Goal: Information Seeking & Learning: Learn about a topic

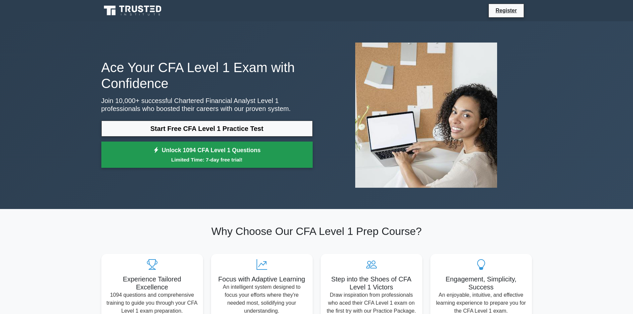
click at [129, 143] on link "Unlock 1094 CFA Level 1 Questions Limited Time: 7-day free trial!" at bounding box center [206, 155] width 211 height 27
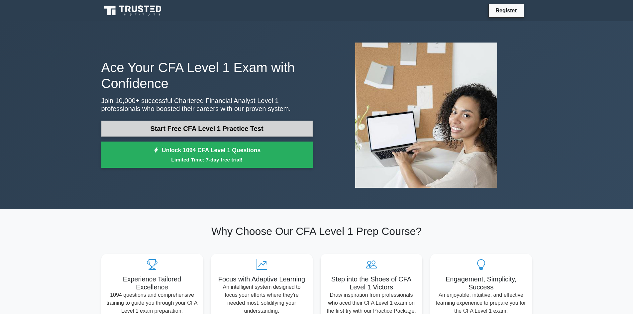
click at [224, 126] on link "Start Free CFA Level 1 Practice Test" at bounding box center [206, 129] width 211 height 16
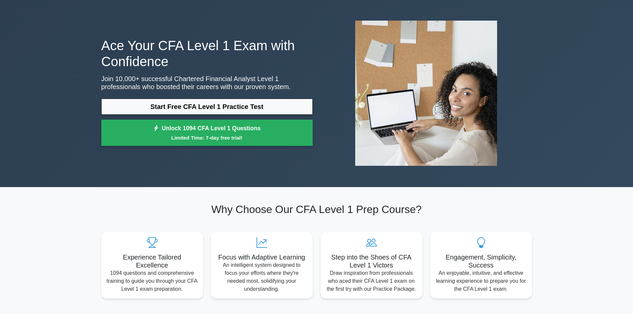
scroll to position [33, 0]
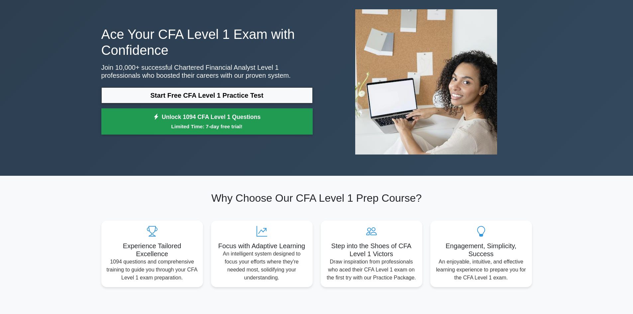
click at [212, 126] on small "Limited Time: 7-day free trial!" at bounding box center [207, 127] width 195 height 8
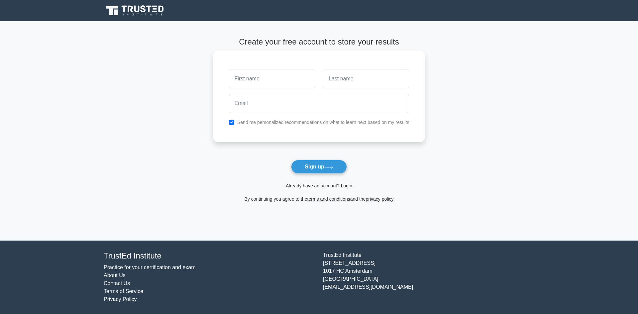
click at [286, 85] on input "text" at bounding box center [272, 78] width 86 height 19
type input "[PERSON_NAME]"
type input "Murad"
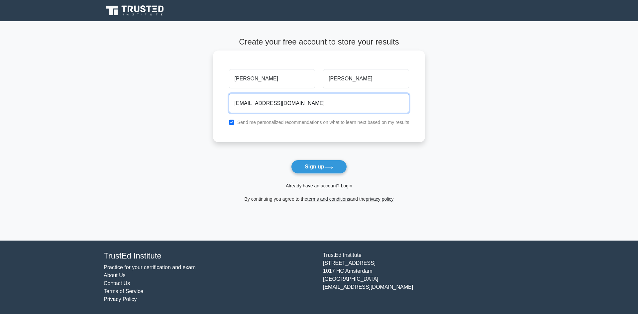
type input "teahmaymurad@gmail.com"
click at [291, 160] on button "Sign up" at bounding box center [319, 167] width 56 height 14
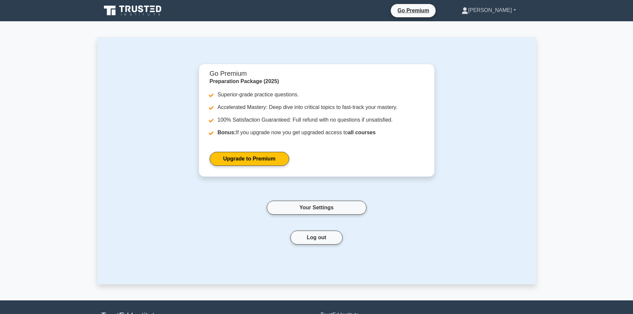
click at [501, 10] on link "Teah" at bounding box center [489, 10] width 86 height 13
click at [499, 29] on link "Profile" at bounding box center [472, 26] width 53 height 11
click at [325, 213] on link "Your Settings" at bounding box center [317, 208] width 100 height 14
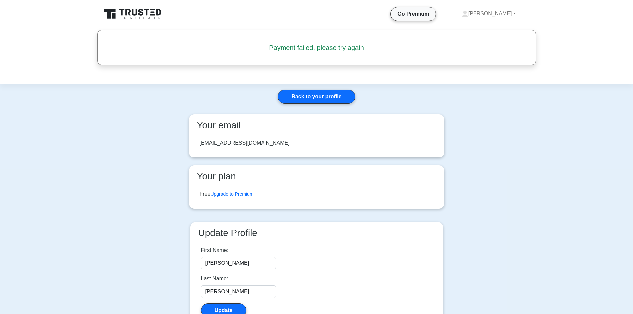
click at [97, 155] on main "Back to your profile Your email teahmaymurad@gmail.com Your plan Free Upgrade t…" at bounding box center [316, 212] width 633 height 257
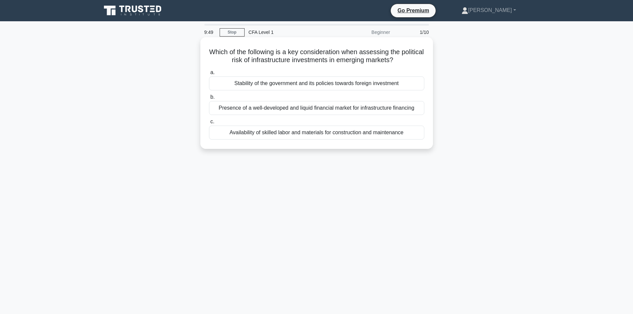
click at [342, 84] on div "Stability of the government and its policies towards foreign investment" at bounding box center [316, 83] width 215 height 14
click at [209, 75] on input "a. Stability of the government and its policies towards foreign investment" at bounding box center [209, 72] width 0 height 4
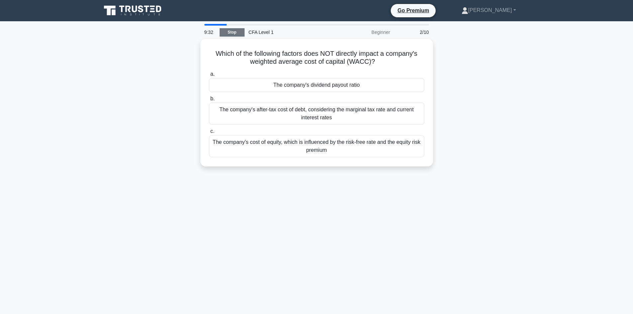
click at [227, 34] on link "Stop" at bounding box center [232, 32] width 25 height 8
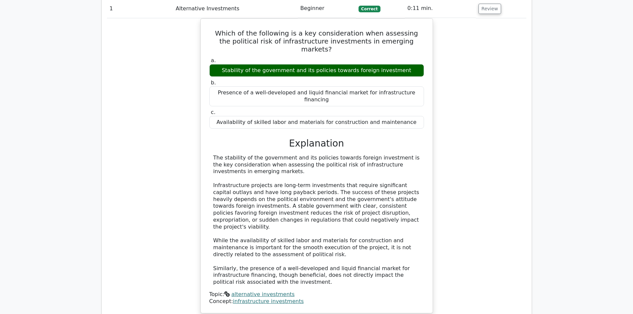
scroll to position [731, 0]
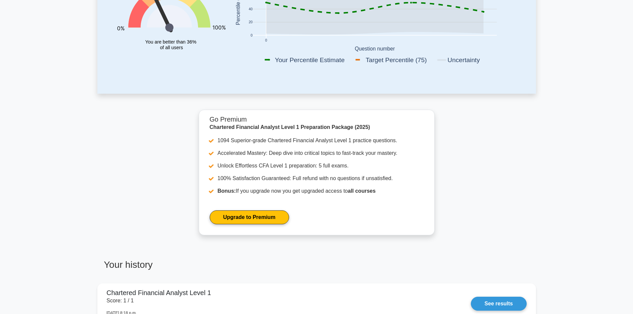
scroll to position [199, 0]
